Goal: Task Accomplishment & Management: Manage account settings

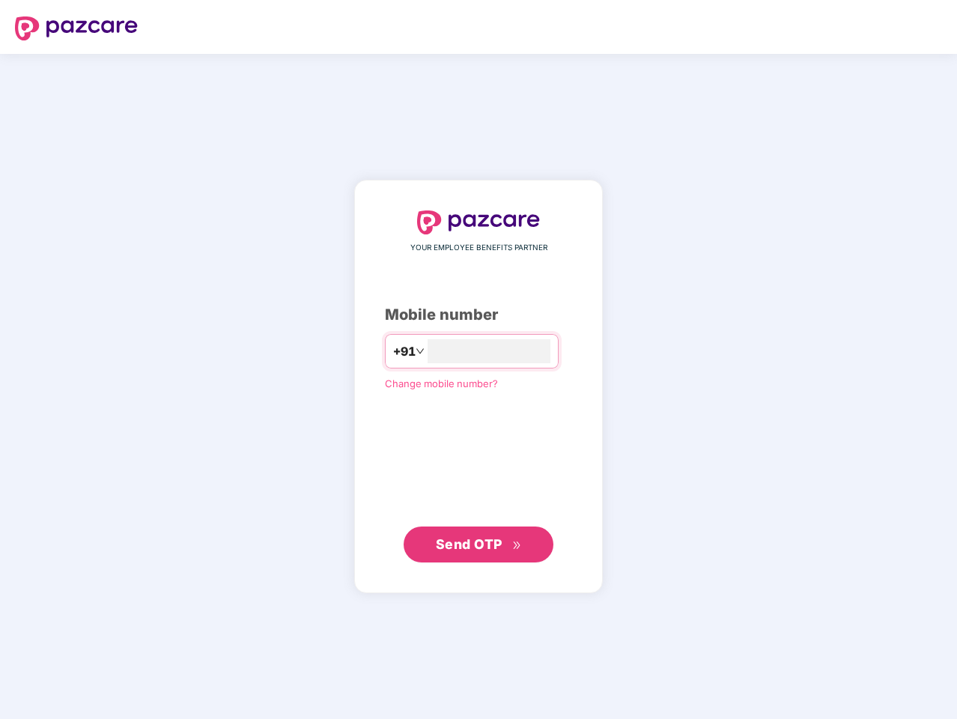
click at [478, 359] on input "number" at bounding box center [488, 351] width 123 height 24
click at [76, 28] on img at bounding box center [76, 28] width 123 height 24
click at [393, 351] on span "+91" at bounding box center [404, 351] width 22 height 19
click at [478, 544] on span "Send OTP" at bounding box center [469, 544] width 67 height 16
